Goal: Task Accomplishment & Management: Complete application form

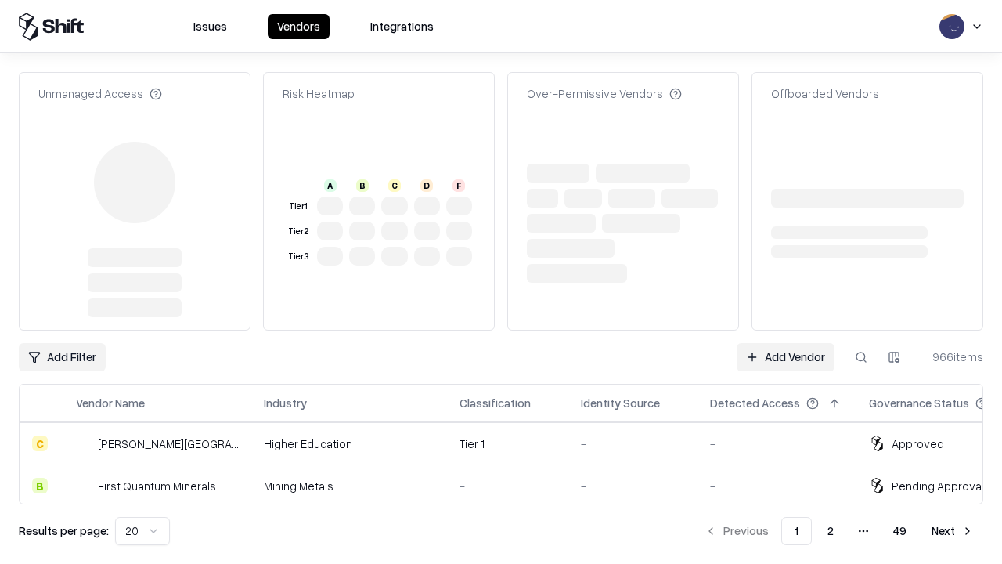
click at [786, 343] on link "Add Vendor" at bounding box center [786, 357] width 98 height 28
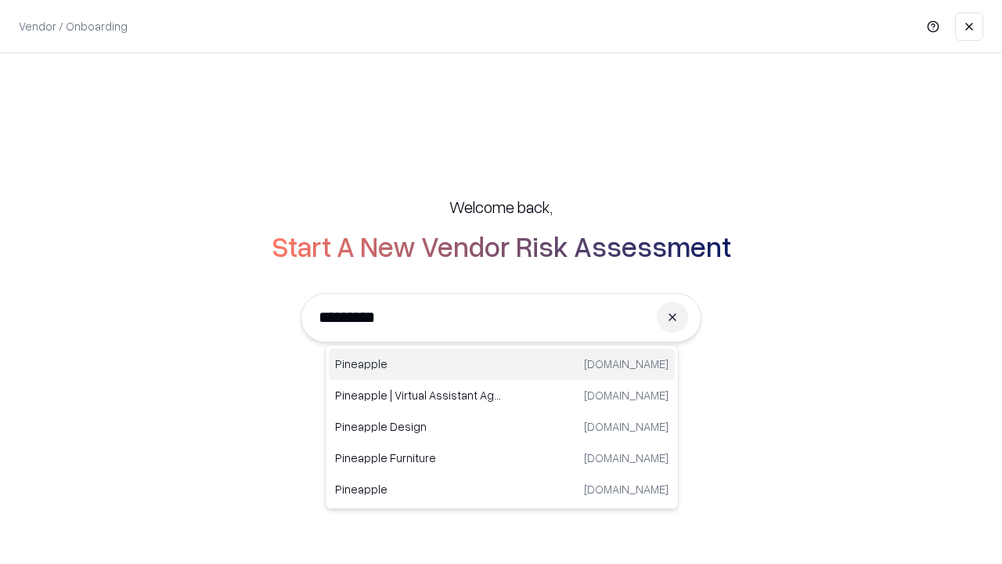
click at [502, 364] on div "Pineapple [DOMAIN_NAME]" at bounding box center [502, 364] width 346 height 31
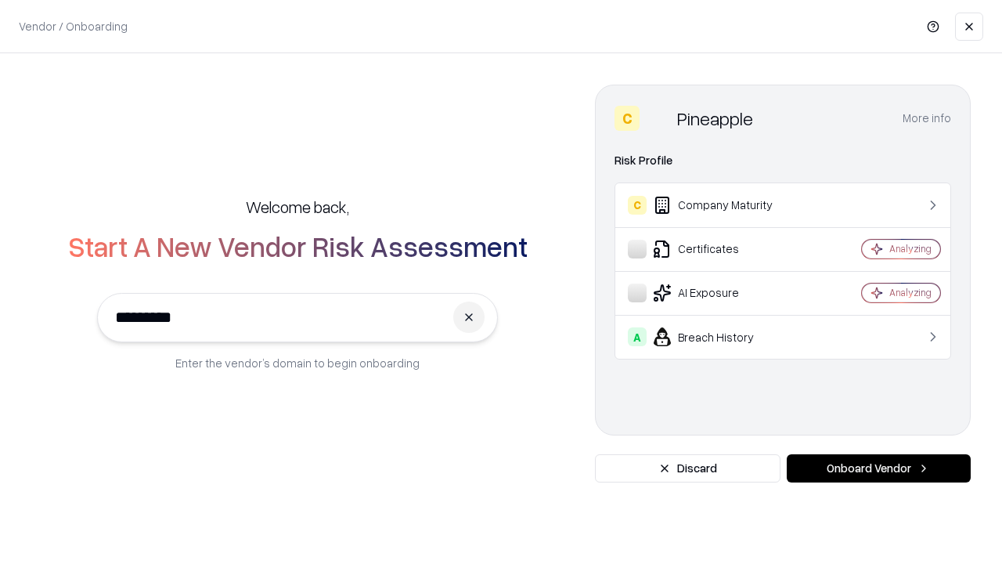
type input "*********"
click at [879, 468] on button "Onboard Vendor" at bounding box center [879, 468] width 184 height 28
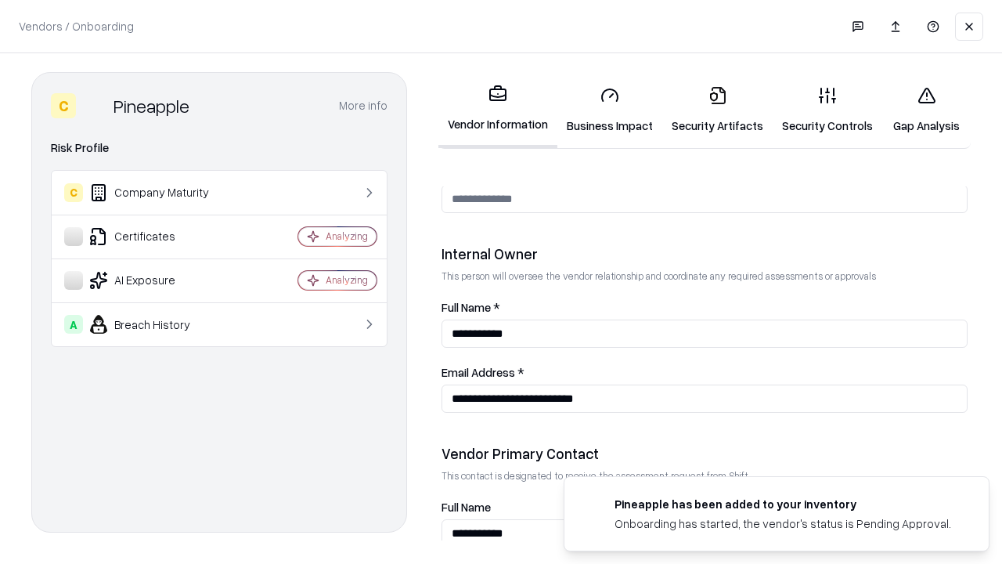
scroll to position [811, 0]
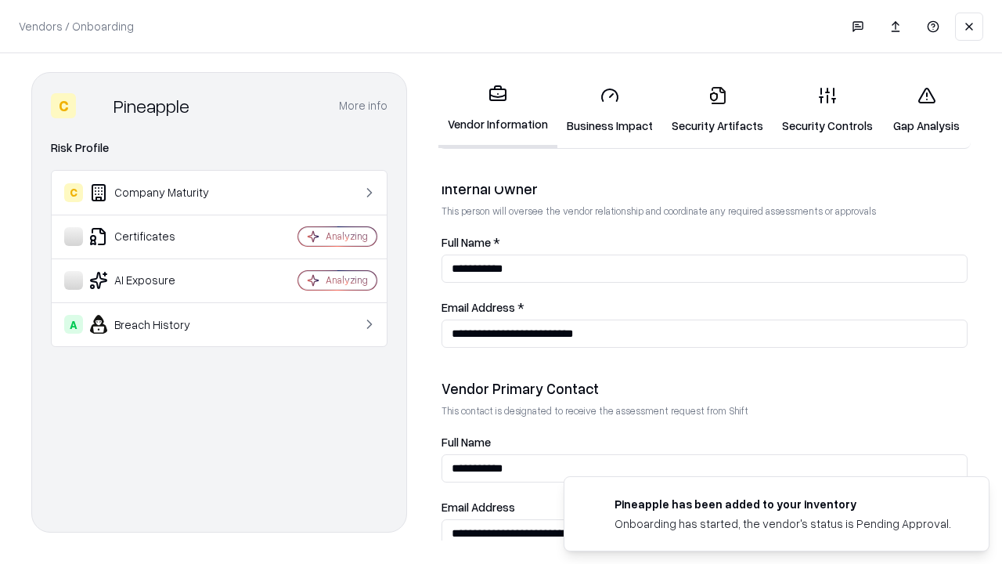
click at [610, 110] on link "Business Impact" at bounding box center [610, 110] width 105 height 73
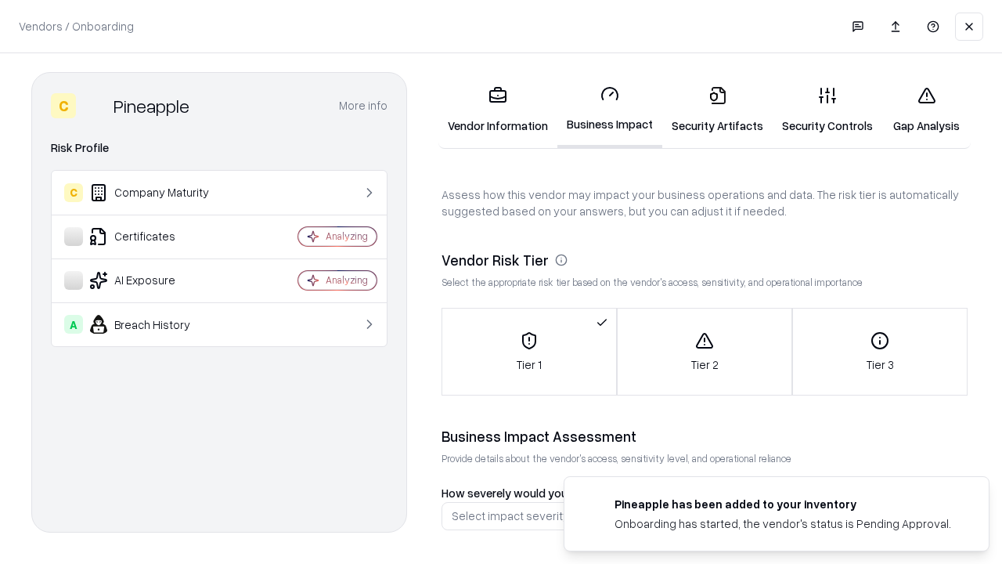
click at [926, 110] on link "Gap Analysis" at bounding box center [927, 110] width 88 height 73
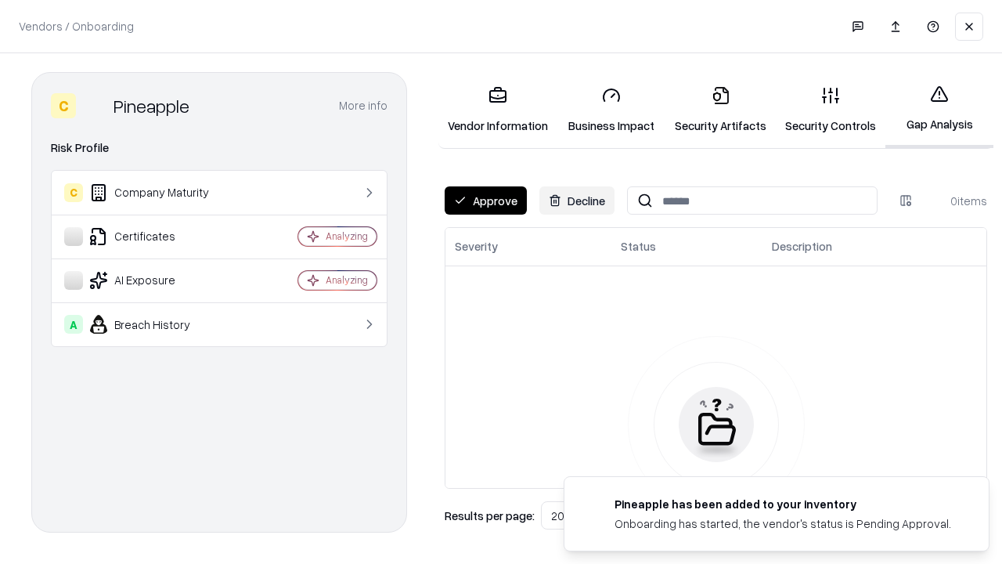
click at [486, 200] on button "Approve" at bounding box center [486, 200] width 82 height 28
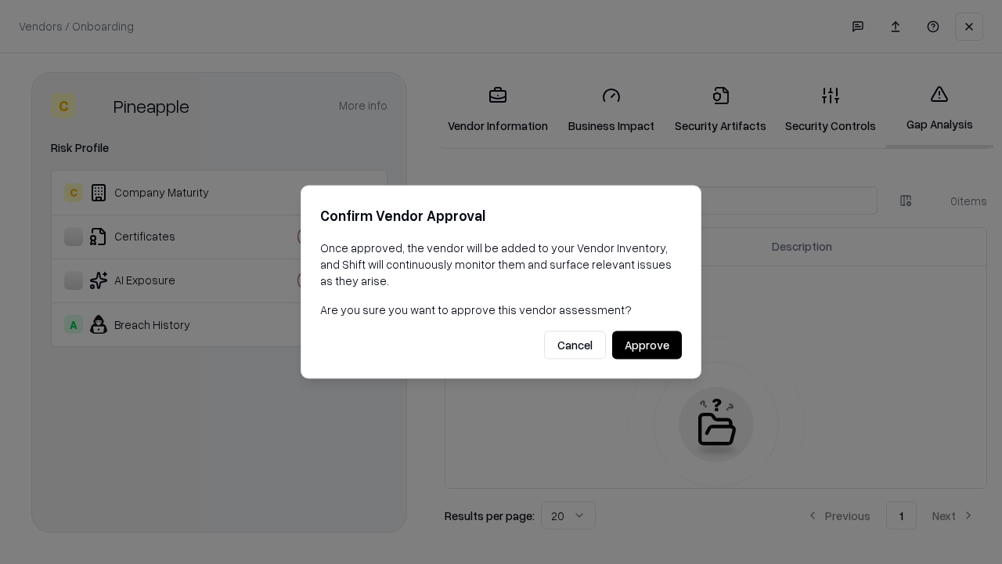
click at [647, 345] on button "Approve" at bounding box center [647, 345] width 70 height 28
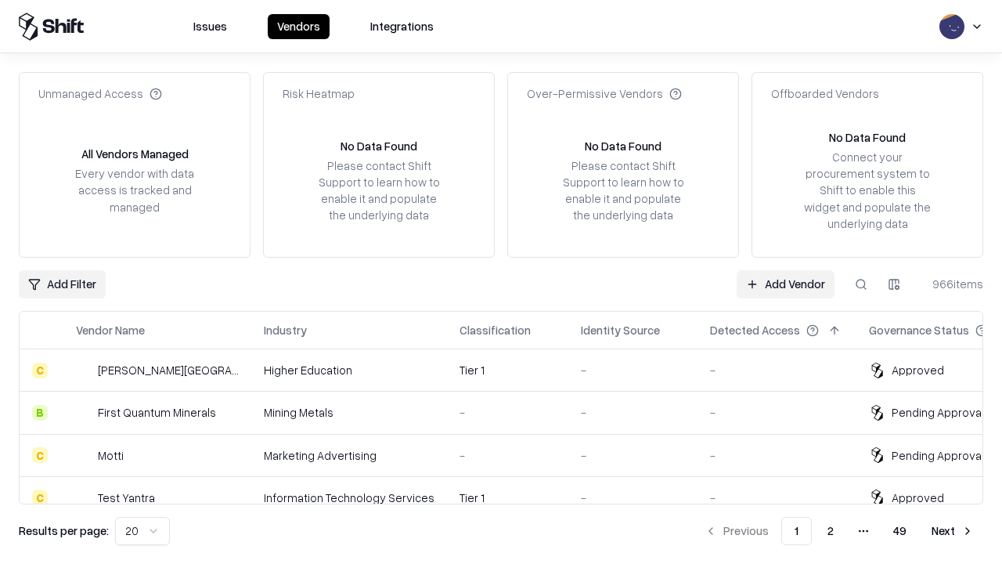
type input "*********"
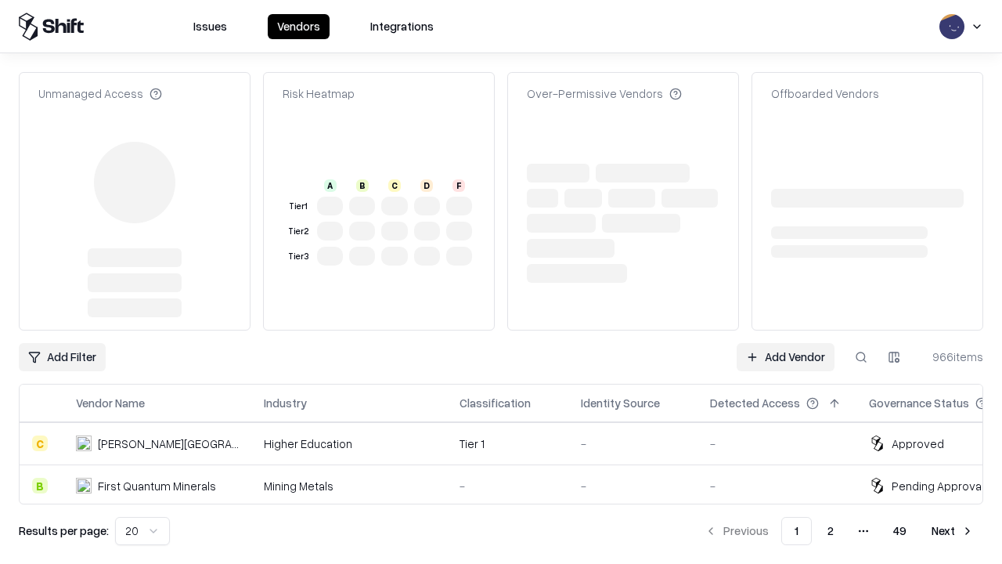
click at [786, 343] on link "Add Vendor" at bounding box center [786, 357] width 98 height 28
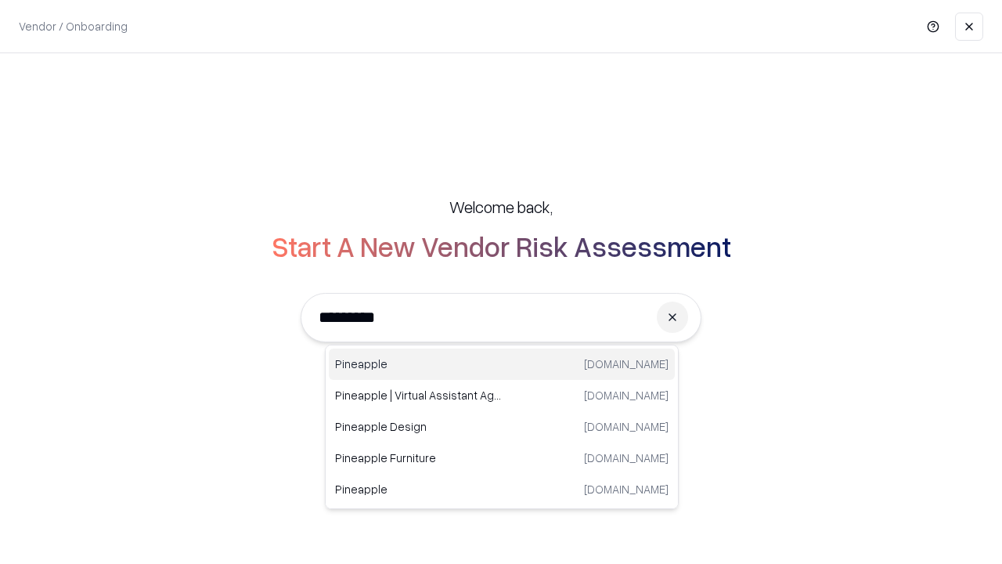
click at [502, 364] on div "Pineapple [DOMAIN_NAME]" at bounding box center [502, 364] width 346 height 31
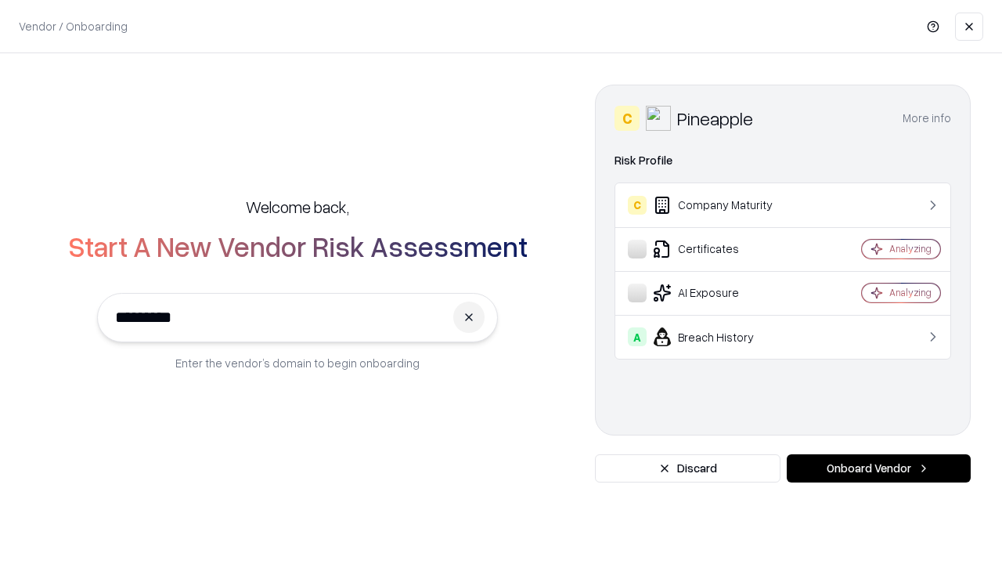
type input "*********"
click at [879, 468] on button "Onboard Vendor" at bounding box center [879, 468] width 184 height 28
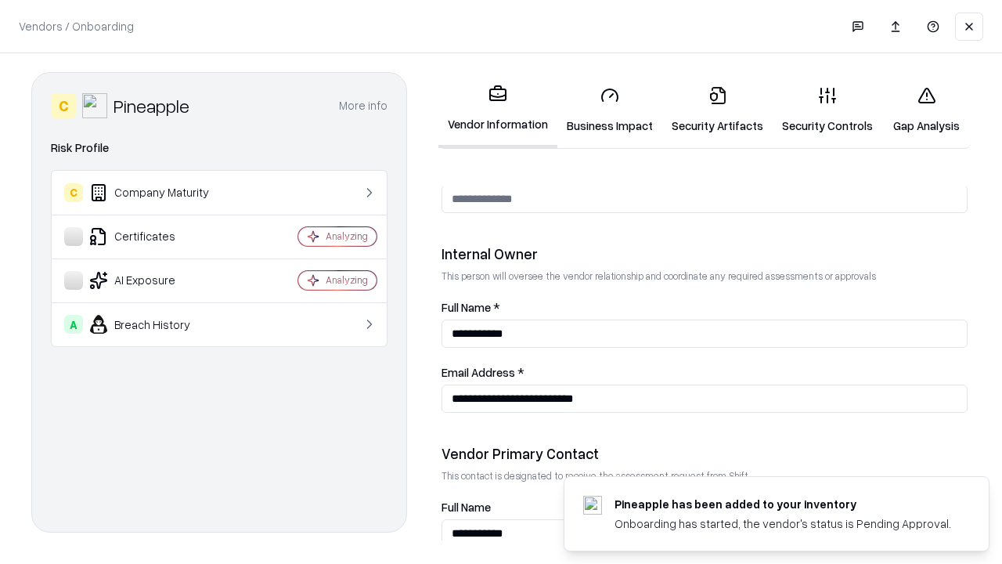
scroll to position [811, 0]
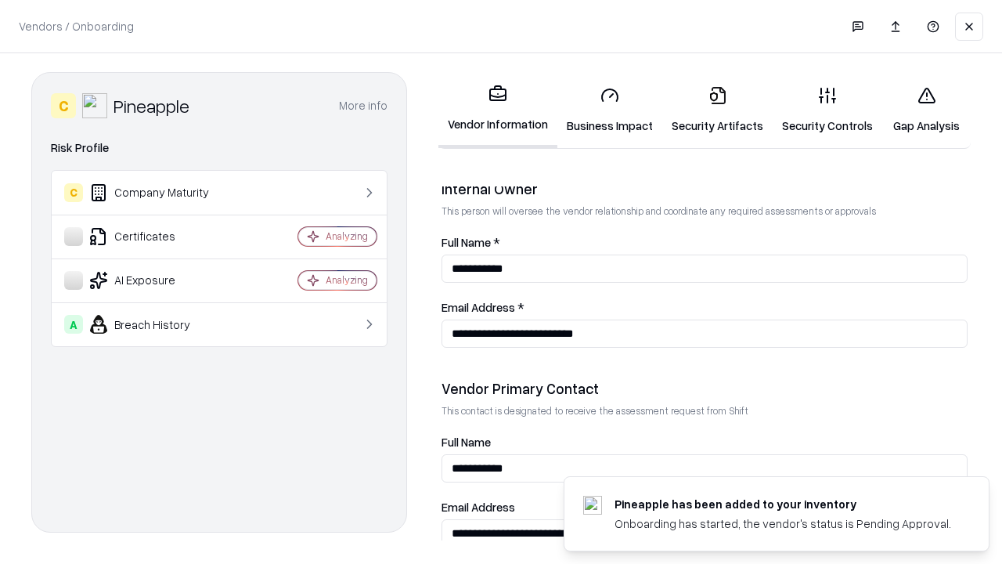
click at [926, 110] on link "Gap Analysis" at bounding box center [927, 110] width 88 height 73
